Goal: Obtain resource: Obtain resource

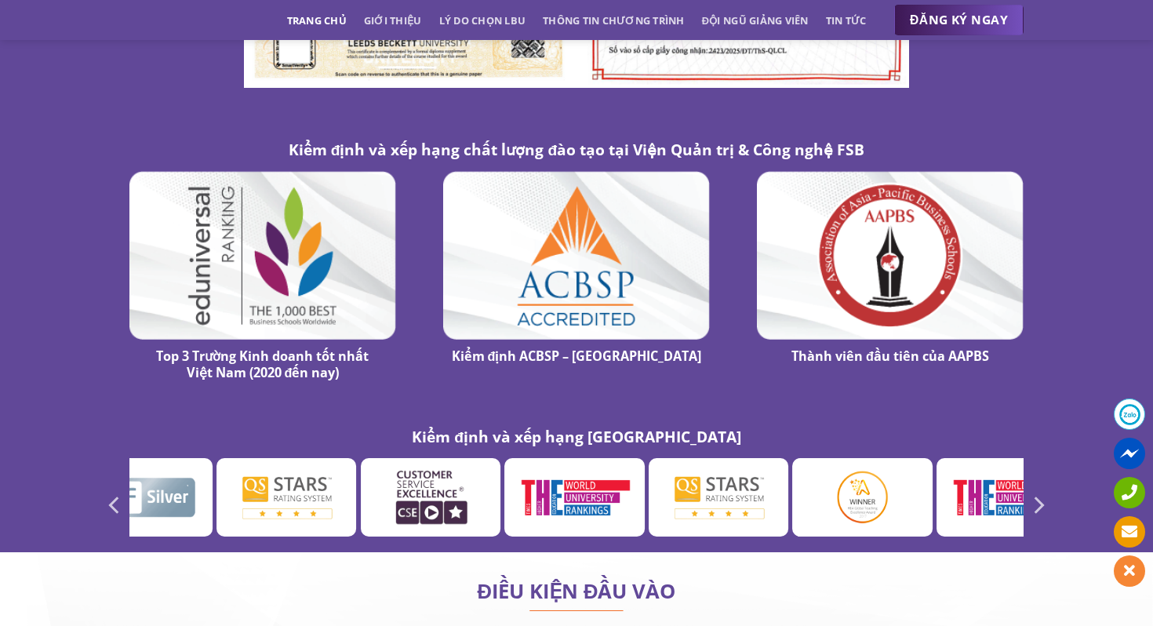
scroll to position [8619, 0]
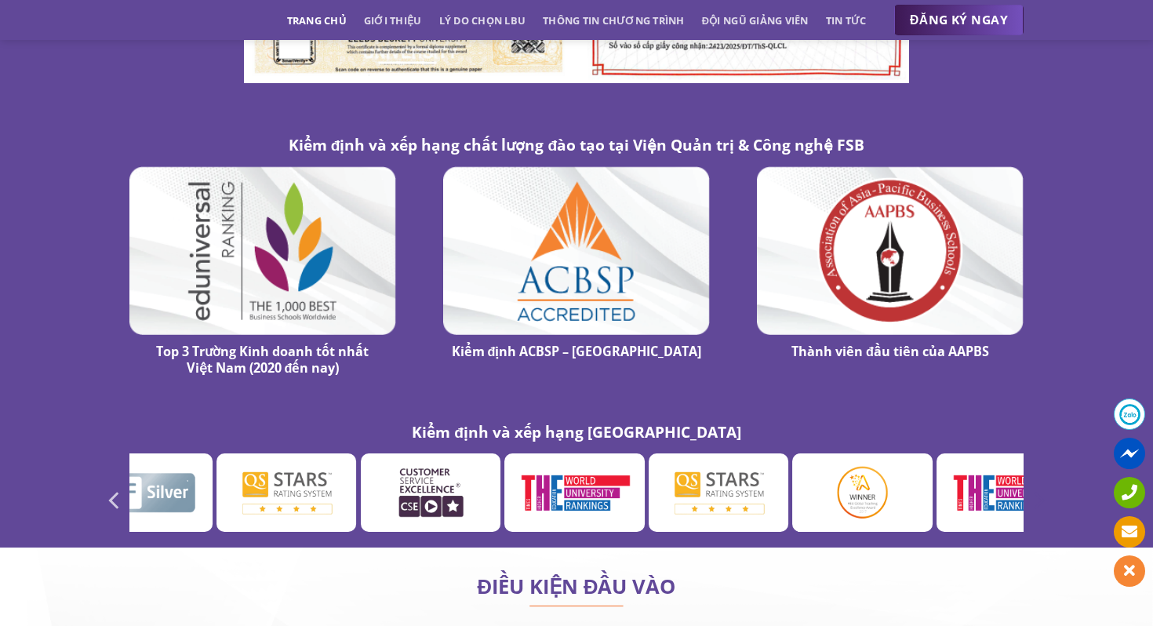
click at [1044, 486] on icon "Next" at bounding box center [1037, 500] width 28 height 28
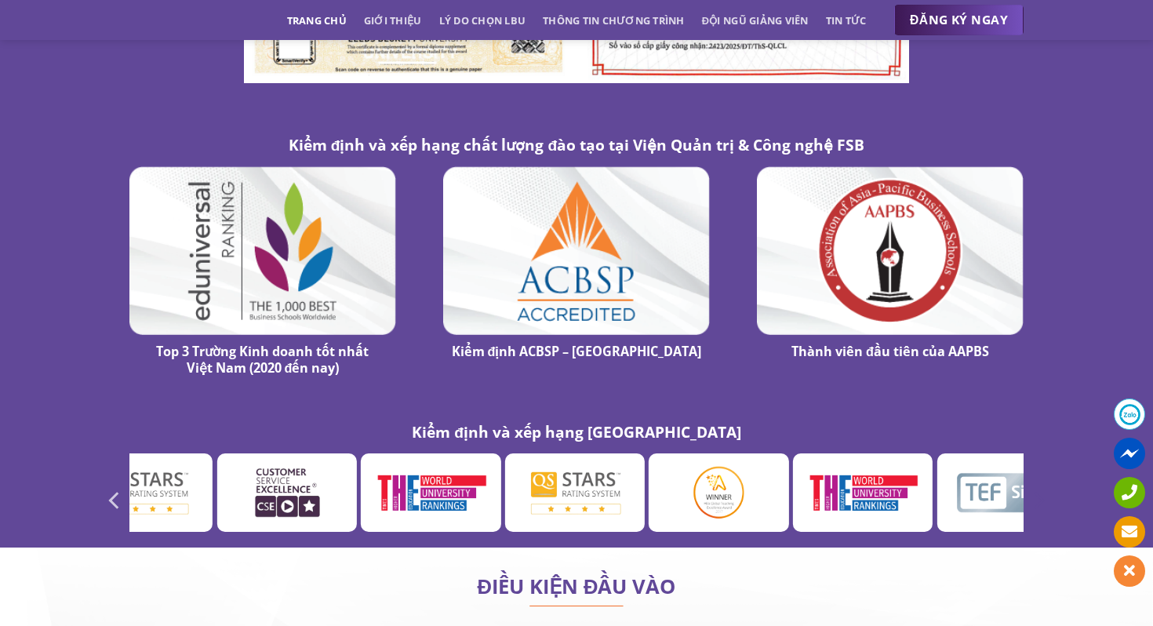
click at [1044, 486] on icon "Next" at bounding box center [1037, 500] width 28 height 28
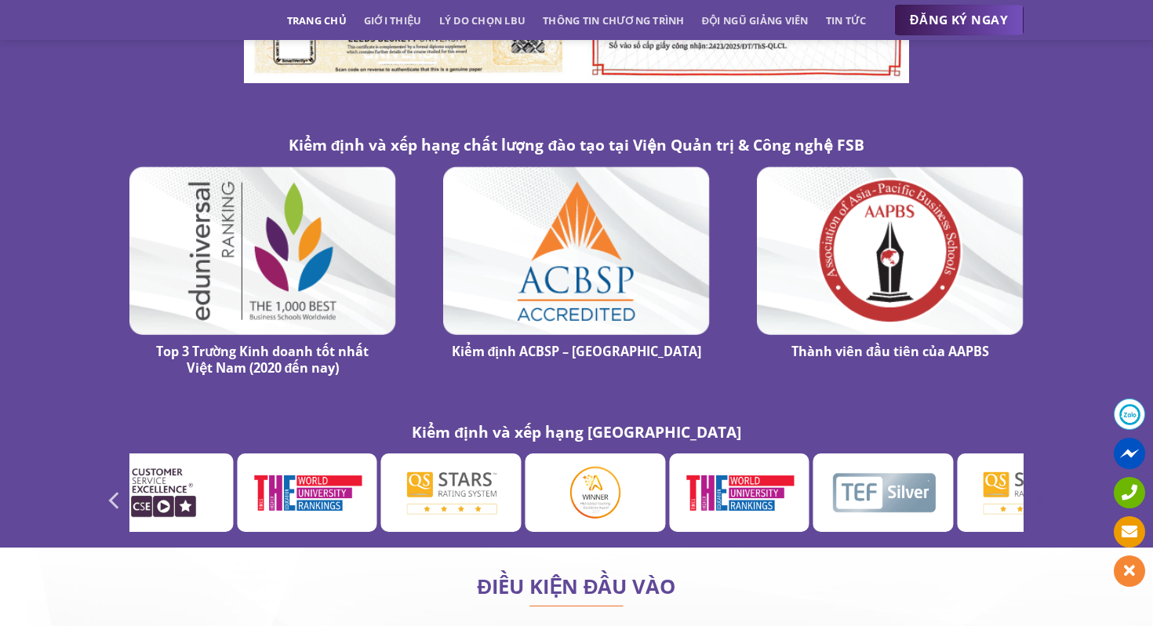
click at [1044, 486] on icon "Next" at bounding box center [1037, 500] width 28 height 28
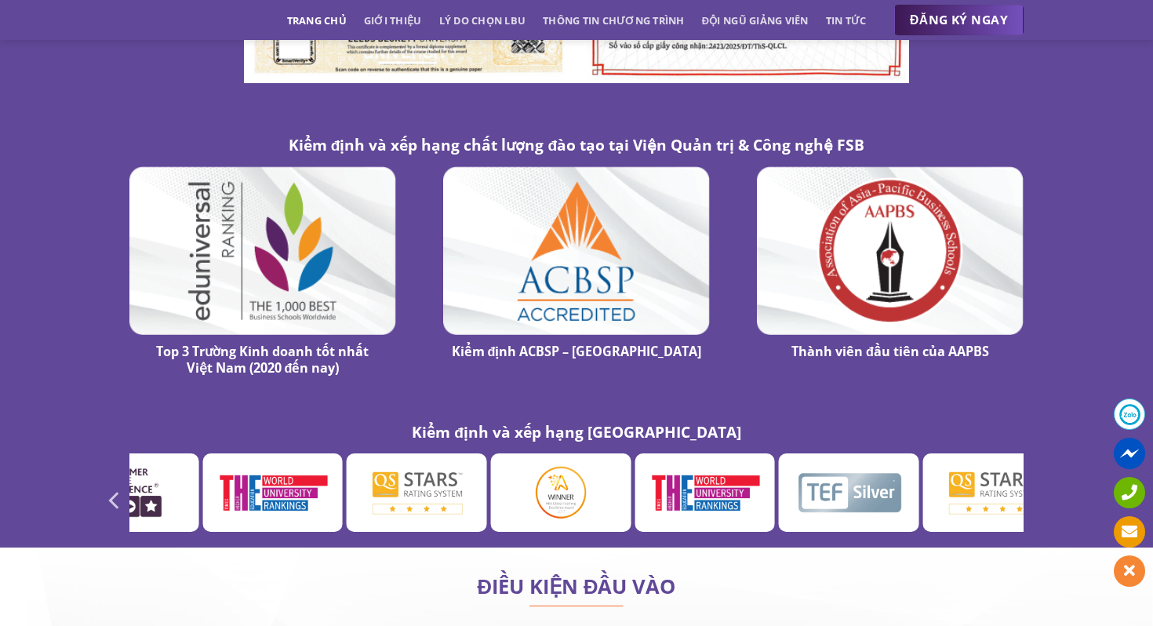
click at [1044, 486] on icon "Next" at bounding box center [1037, 500] width 28 height 28
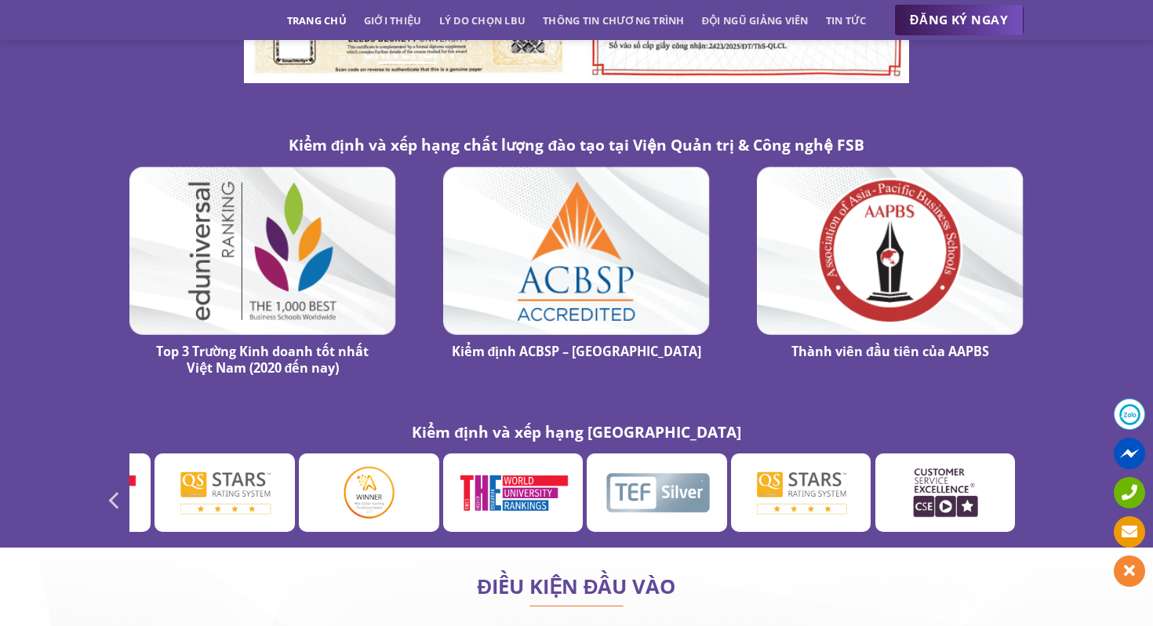
click at [1044, 486] on icon "Next" at bounding box center [1037, 500] width 28 height 28
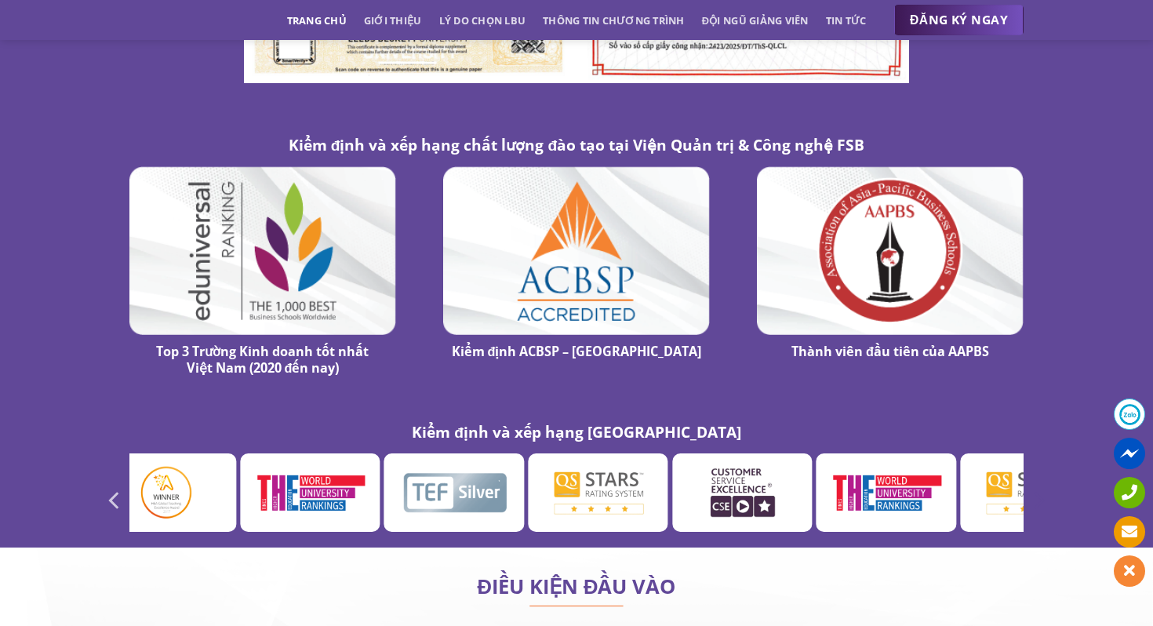
click at [1044, 486] on icon "Next" at bounding box center [1037, 500] width 28 height 28
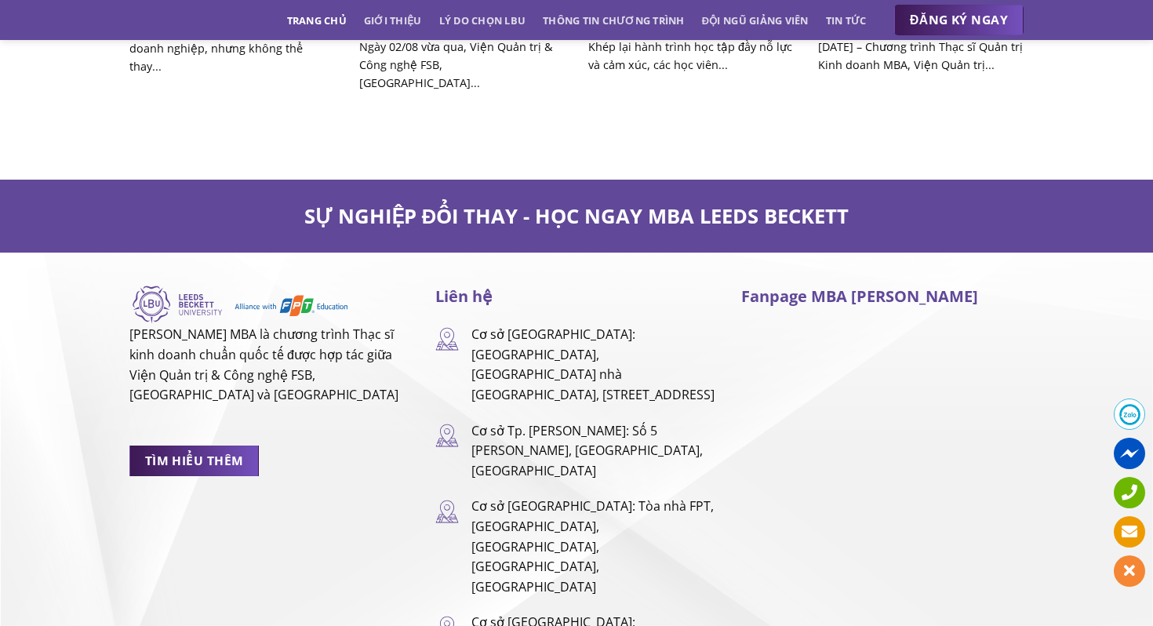
scroll to position [10305, 0]
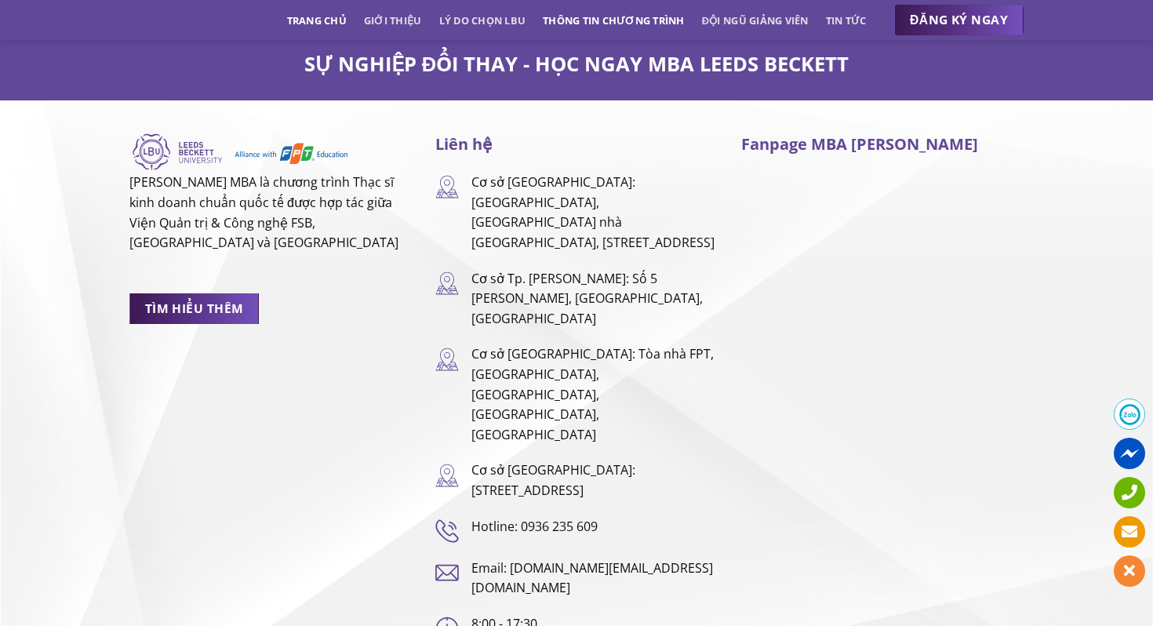
click at [594, 24] on link "Thông tin chương trình" at bounding box center [614, 20] width 142 height 28
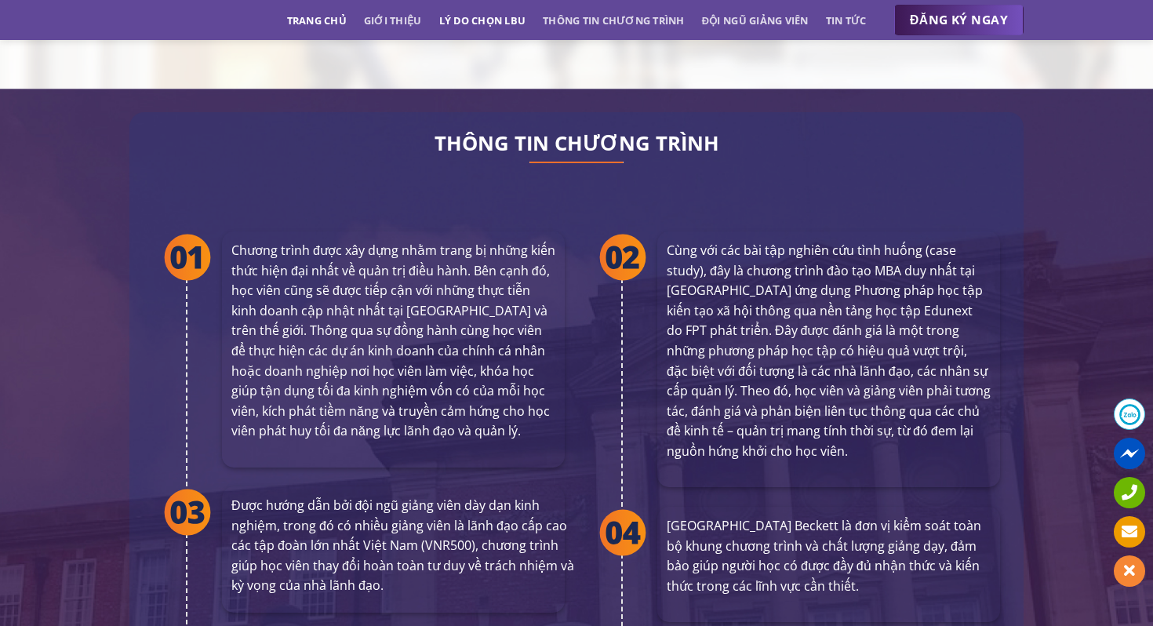
click at [514, 24] on link "Lý do chọn LBU" at bounding box center [482, 20] width 87 height 28
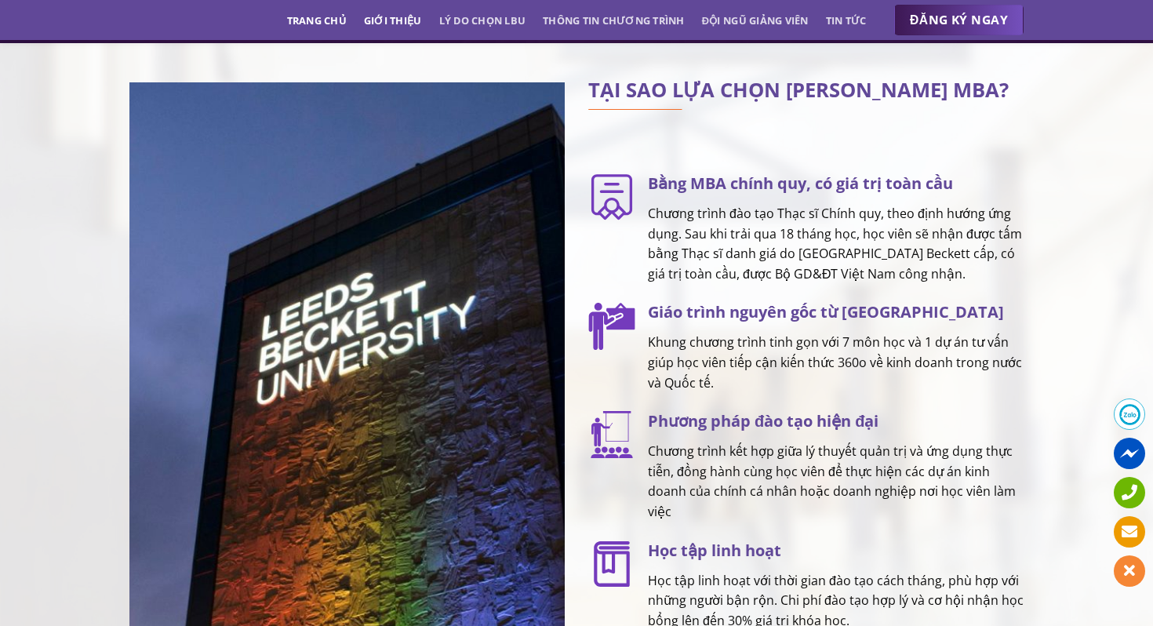
click at [407, 21] on link "Giới thiệu" at bounding box center [393, 20] width 58 height 28
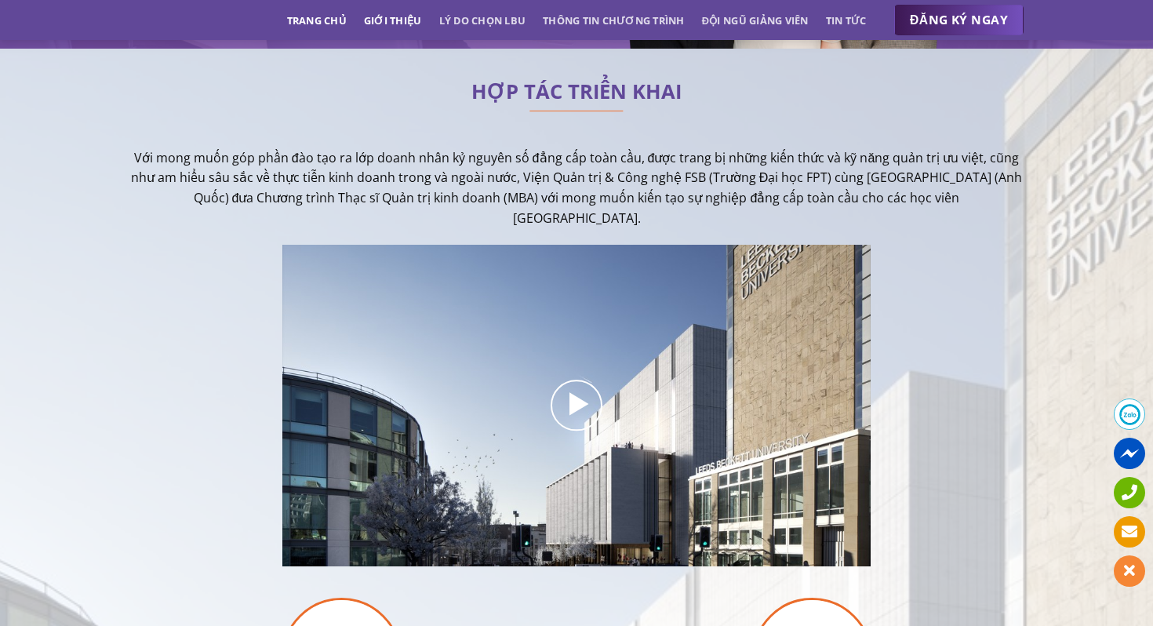
scroll to position [384, 0]
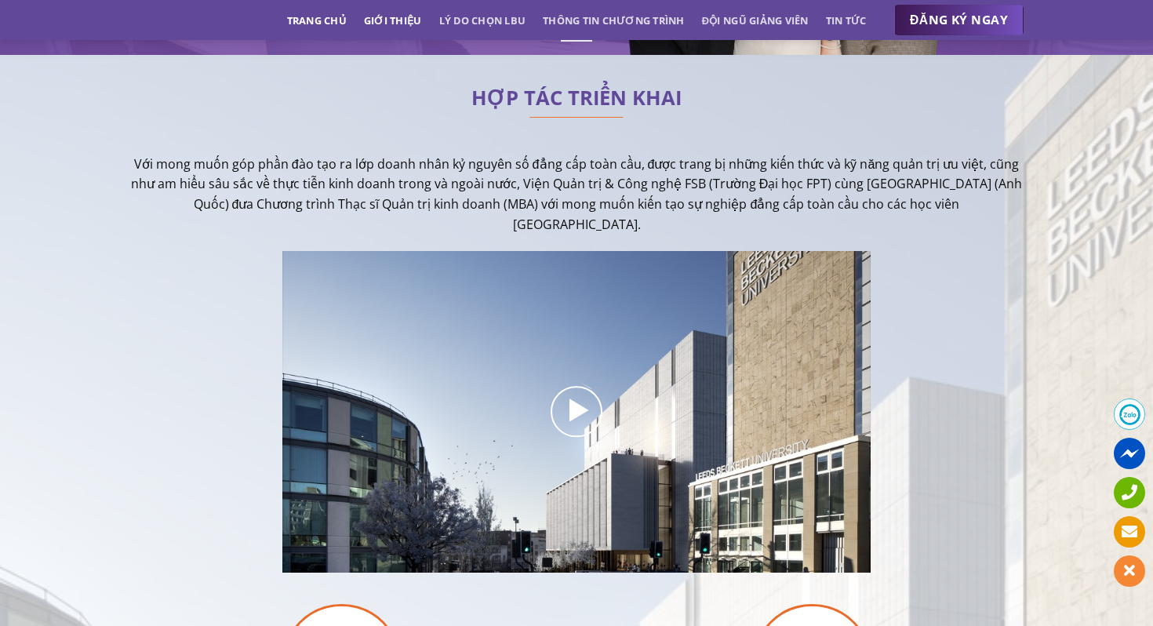
click at [364, 21] on link "Giới thiệu" at bounding box center [393, 20] width 58 height 28
click at [301, 26] on link "Trang chủ" at bounding box center [317, 20] width 60 height 28
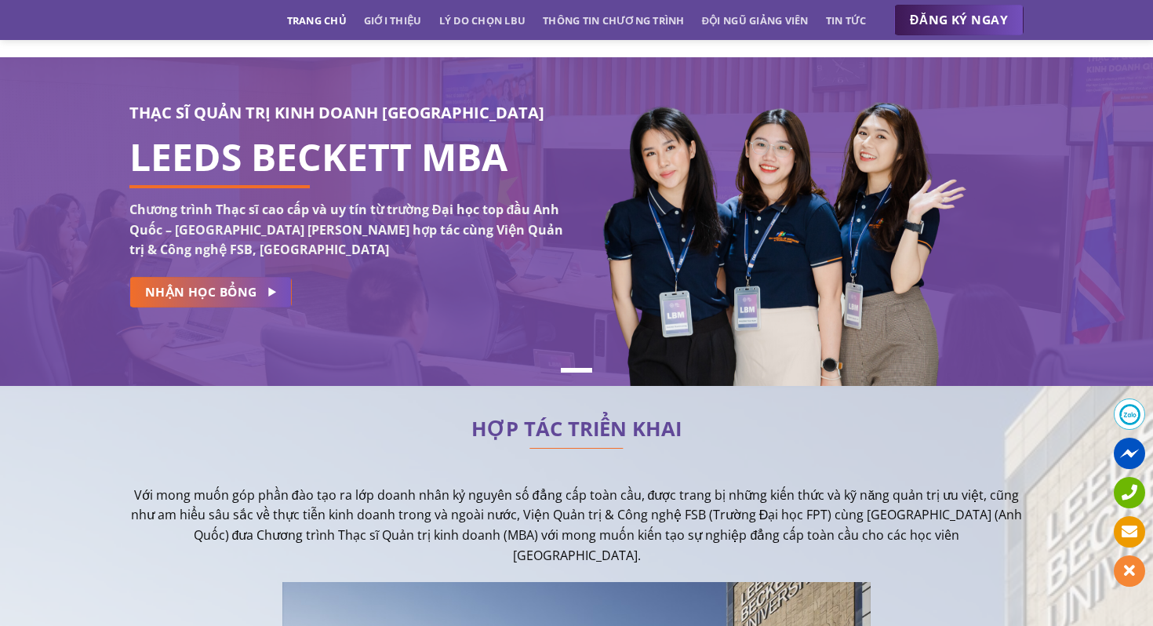
scroll to position [3, 0]
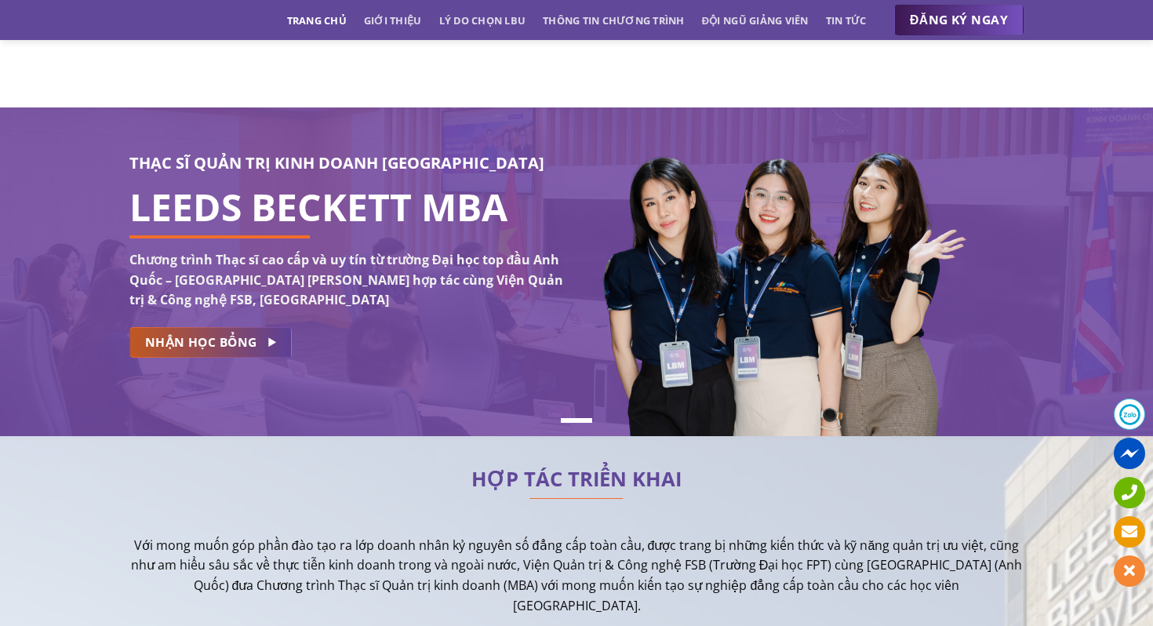
click at [231, 343] on span "NHẬN HỌC BỔNG" at bounding box center [201, 342] width 112 height 20
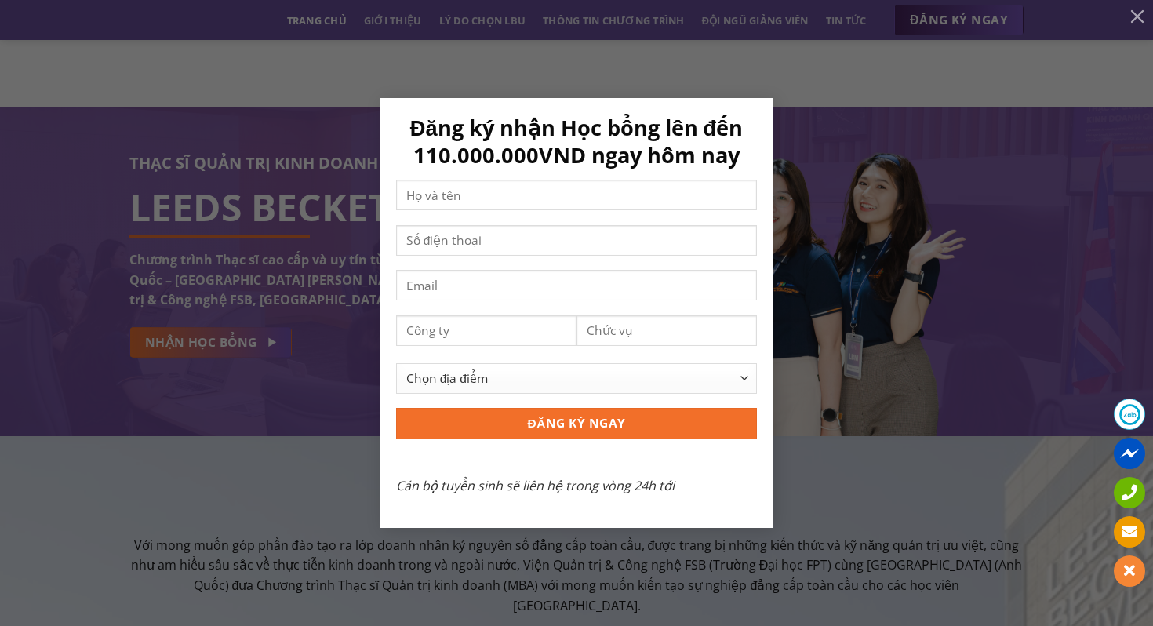
click at [314, 288] on div "Đăng ký nhận Học bổng lên đến 110.000.000VND ngay hôm nay Chọn địa điểm [GEOGRA…" at bounding box center [577, 313] width 1106 height 430
